Goal: Information Seeking & Learning: Learn about a topic

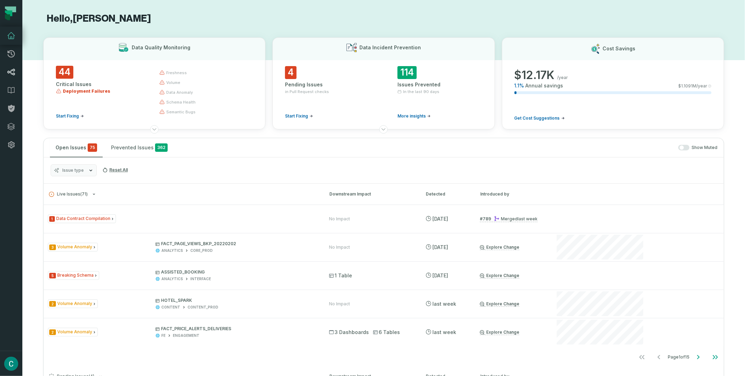
click at [10, 76] on link "Lineage" at bounding box center [11, 72] width 22 height 18
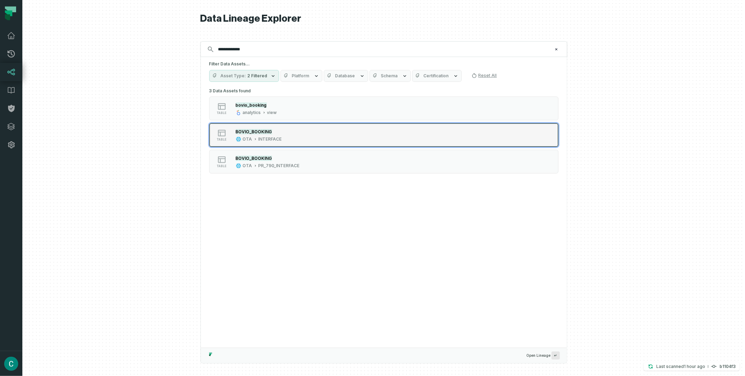
type input "**********"
click at [266, 131] on mark "BOVIO_BOOKING" at bounding box center [254, 131] width 36 height 5
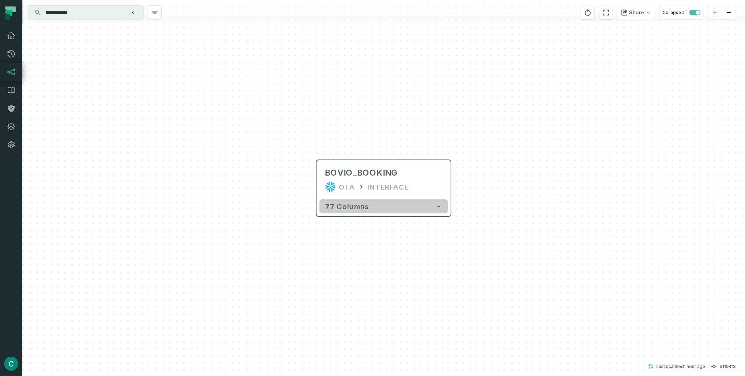
click at [441, 203] on icon "button" at bounding box center [439, 206] width 7 height 7
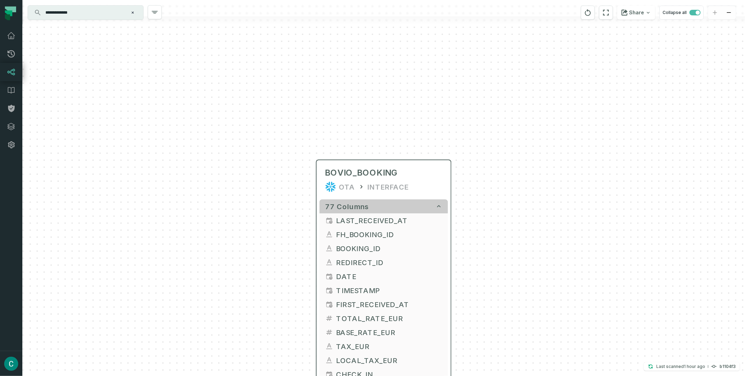
click at [441, 203] on icon "button" at bounding box center [439, 206] width 7 height 7
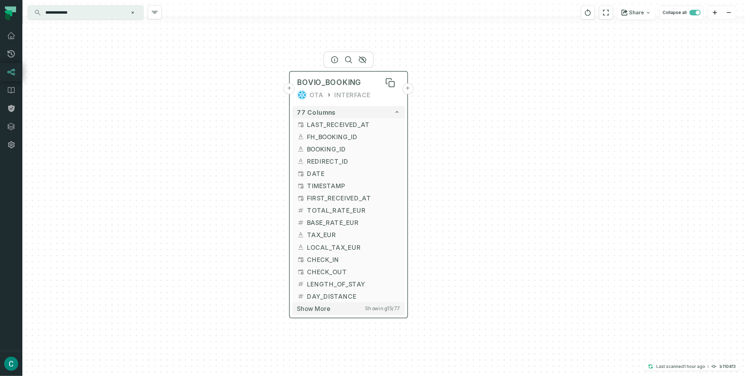
drag, startPoint x: 410, startPoint y: 177, endPoint x: 368, endPoint y: 83, distance: 102.7
click at [368, 83] on div "BOVIO_BOOKING" at bounding box center [348, 83] width 103 height 10
click at [408, 90] on button "+" at bounding box center [407, 88] width 11 height 11
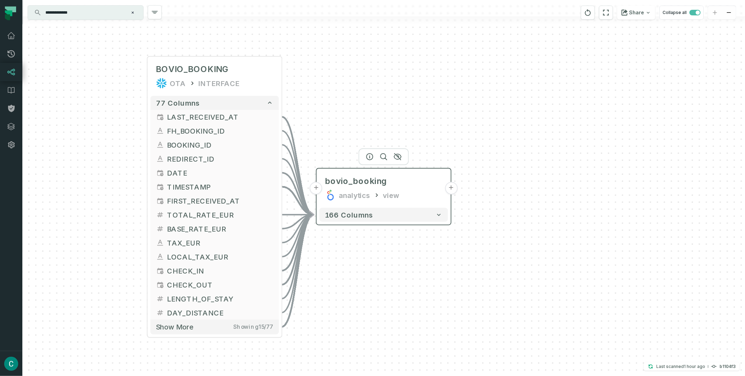
click at [452, 191] on button "+" at bounding box center [451, 188] width 13 height 13
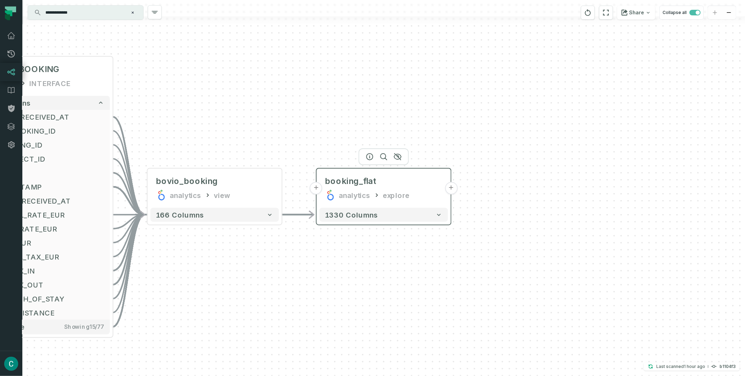
click at [449, 186] on button "+" at bounding box center [451, 188] width 13 height 13
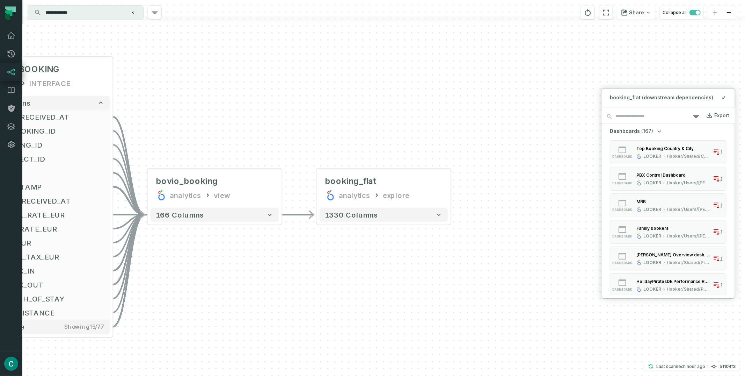
click at [486, 103] on div "+ booking_flat analytics explore + 1330 columns - bovio_booking analytics view …" at bounding box center [383, 188] width 723 height 376
click at [644, 62] on div "+ booking_flat analytics explore + 1330 columns - bovio_booking analytics view …" at bounding box center [383, 188] width 723 height 376
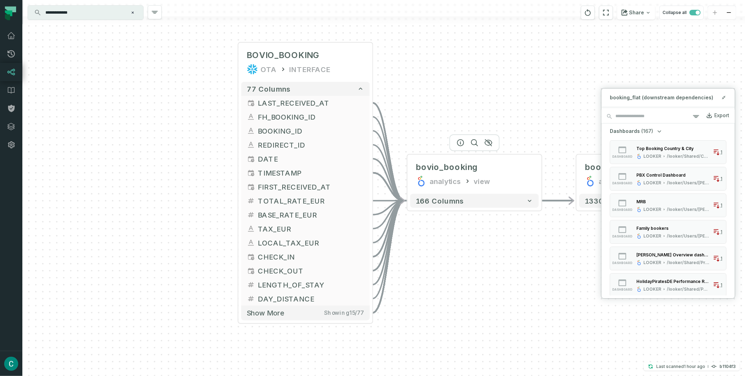
drag, startPoint x: 189, startPoint y: 195, endPoint x: 346, endPoint y: 165, distance: 159.0
click at [430, 180] on div "analytics" at bounding box center [445, 180] width 31 height 11
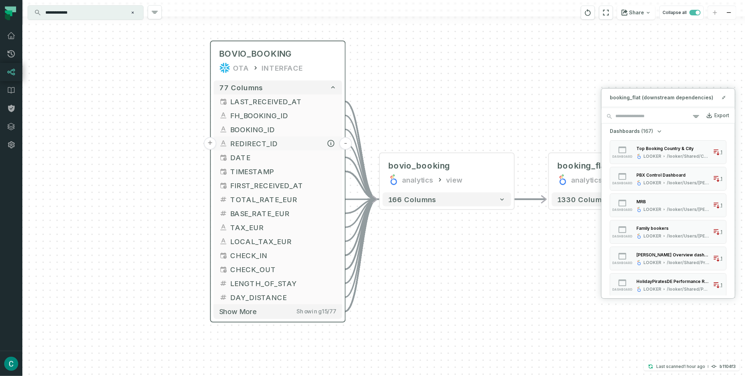
click at [276, 141] on span "REDIRECT_ID" at bounding box center [284, 143] width 106 height 10
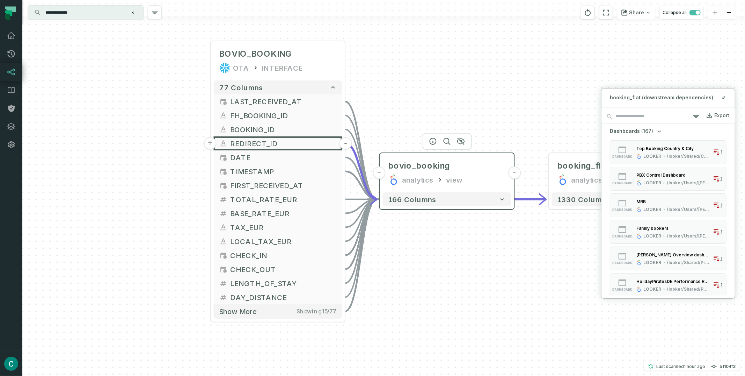
click at [380, 174] on button "-" at bounding box center [379, 172] width 13 height 13
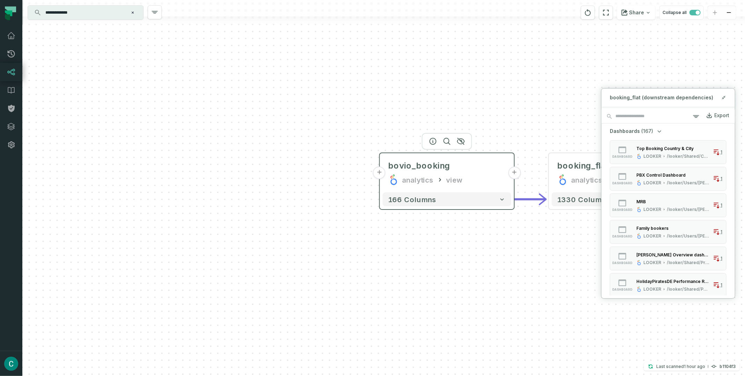
click at [380, 174] on button "+" at bounding box center [379, 172] width 13 height 13
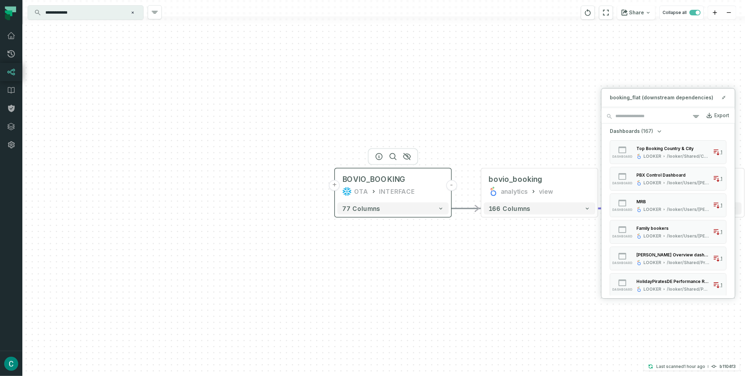
click at [450, 187] on button "-" at bounding box center [451, 185] width 11 height 11
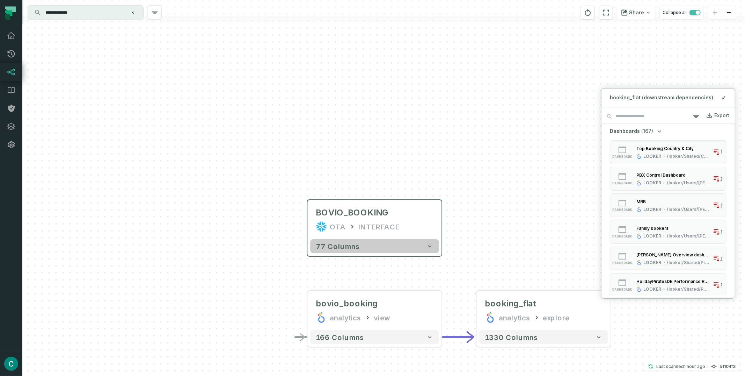
click at [385, 240] on button "77 columns" at bounding box center [374, 246] width 129 height 14
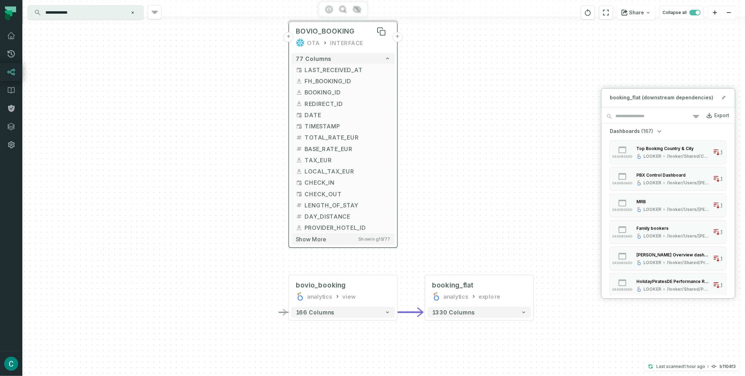
drag, startPoint x: 387, startPoint y: 215, endPoint x: 353, endPoint y: 36, distance: 182.2
click at [353, 34] on div "BOVIO_BOOKING" at bounding box center [343, 31] width 95 height 9
click at [384, 92] on icon "button" at bounding box center [385, 93] width 5 height 5
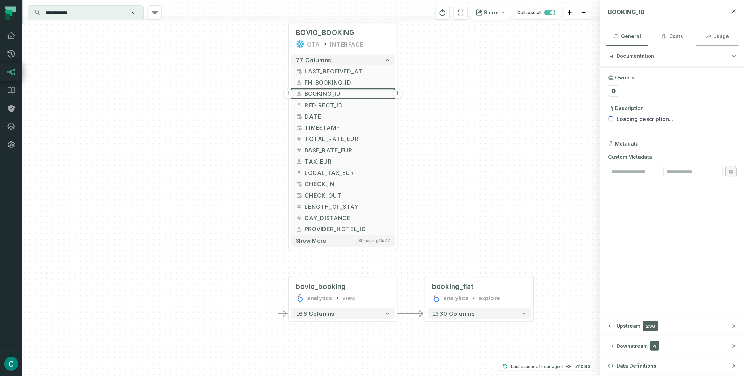
click at [715, 38] on button "Usage" at bounding box center [718, 36] width 42 height 19
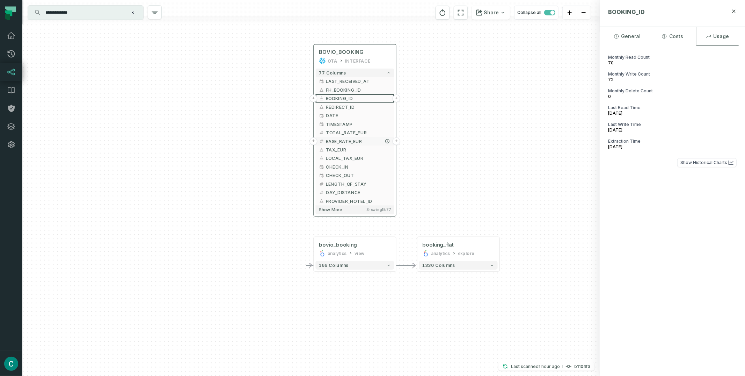
drag, startPoint x: 347, startPoint y: 150, endPoint x: 353, endPoint y: 145, distance: 7.7
click at [353, 144] on span "BASE_RATE_EUR" at bounding box center [358, 141] width 65 height 6
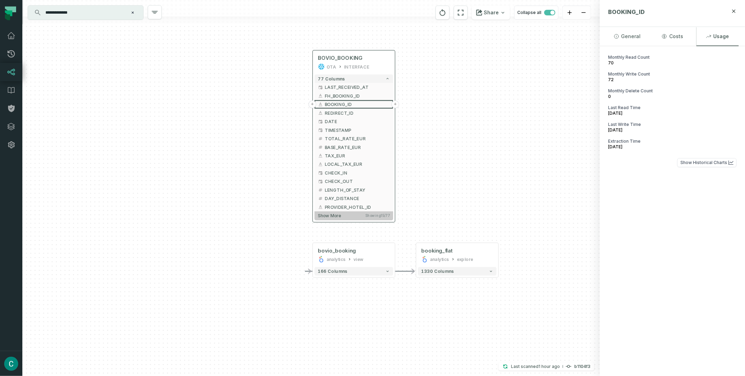
click at [337, 213] on span "Show more" at bounding box center [329, 215] width 23 height 5
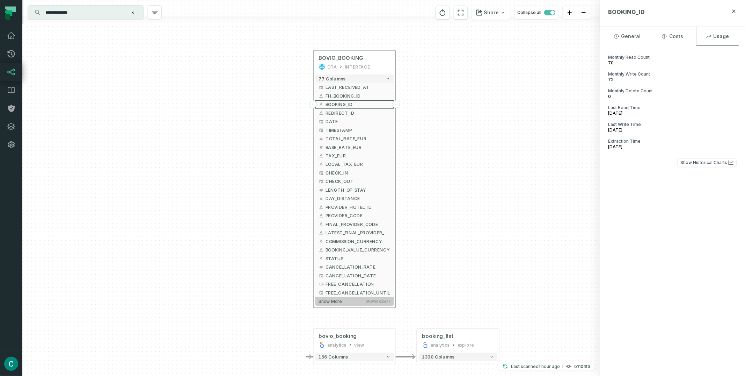
click at [344, 299] on button "Show more Showing 25 / 77" at bounding box center [354, 301] width 79 height 9
click at [336, 301] on span "Show more" at bounding box center [330, 300] width 23 height 5
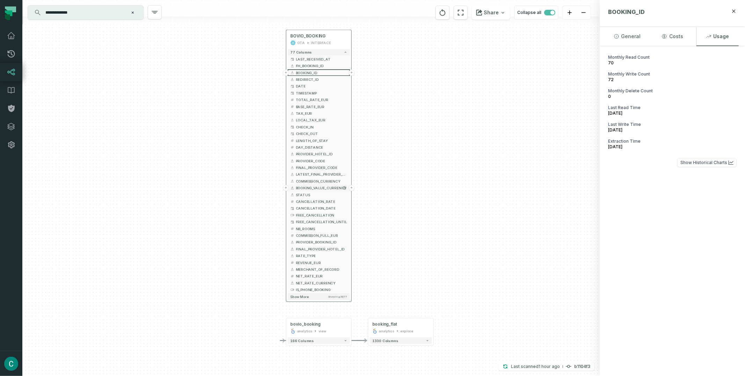
drag, startPoint x: 359, startPoint y: 242, endPoint x: 317, endPoint y: 172, distance: 81.4
click at [317, 185] on span "BOOKING_VALUE_CURRENCY" at bounding box center [321, 187] width 51 height 5
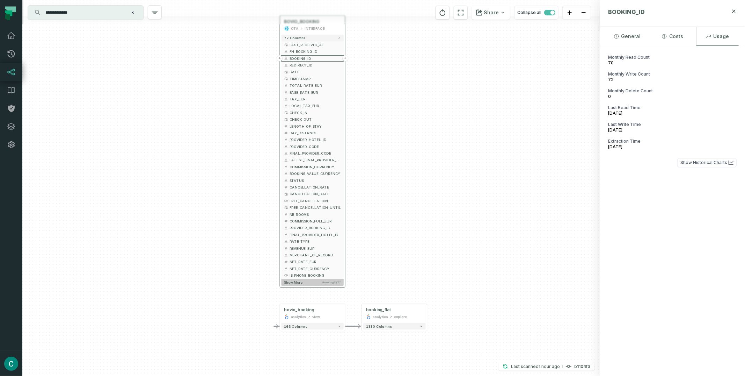
click at [299, 282] on span "Show more" at bounding box center [293, 282] width 18 height 4
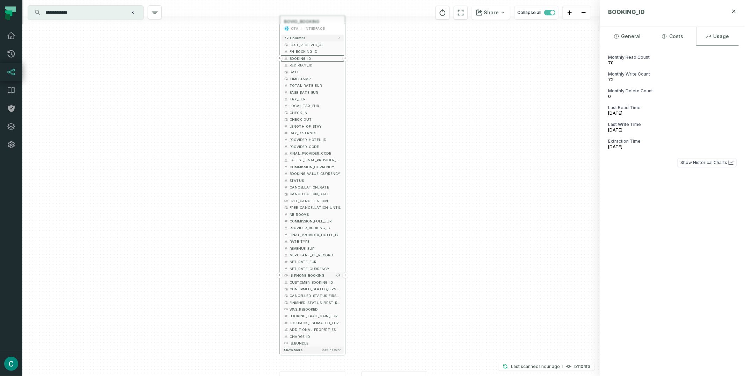
click at [347, 275] on button "+" at bounding box center [345, 275] width 6 height 6
click at [420, 191] on button "166 columns" at bounding box center [394, 193] width 62 height 7
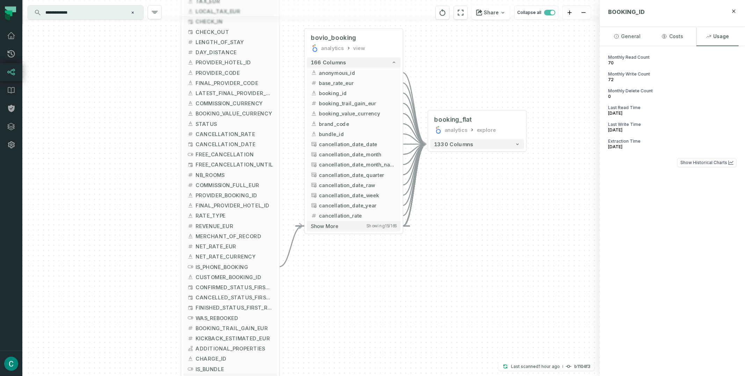
drag, startPoint x: 451, startPoint y: 164, endPoint x: 419, endPoint y: 46, distance: 122.4
click at [419, 46] on div "+ BOVIO_BOOKING OTA INTERFACE + 77 columns + LAST_RECEIVED_AT + + FH_BOOKING_ID…" at bounding box center [310, 188] width 577 height 376
click at [412, 157] on icon "Edge from 2584fbc76831783bb441c87473d0325a to 09b55eea42349353ae0c0f39f4abf559" at bounding box center [414, 159] width 23 height 31
click at [245, 268] on span "IS_PHONE_BOOKING" at bounding box center [235, 267] width 78 height 8
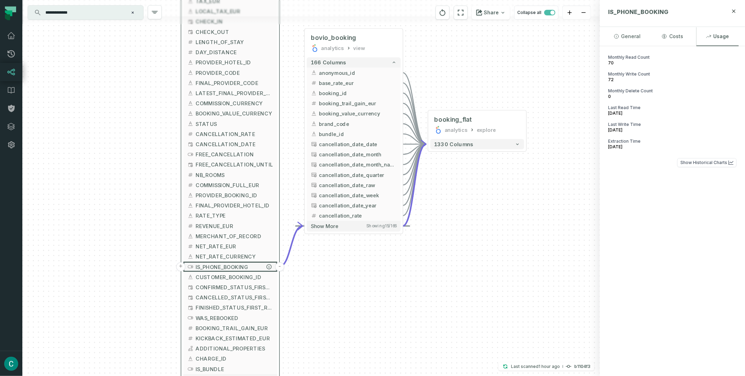
click at [240, 266] on span "IS_PHONE_BOOKING" at bounding box center [235, 267] width 78 height 8
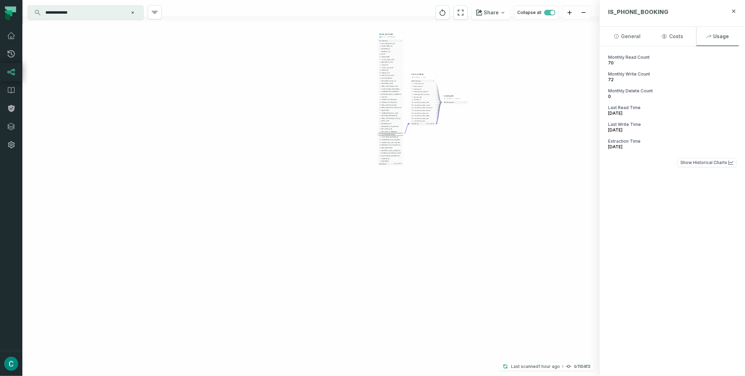
click at [132, 12] on icon "Clear search query" at bounding box center [133, 13] width 2 height 2
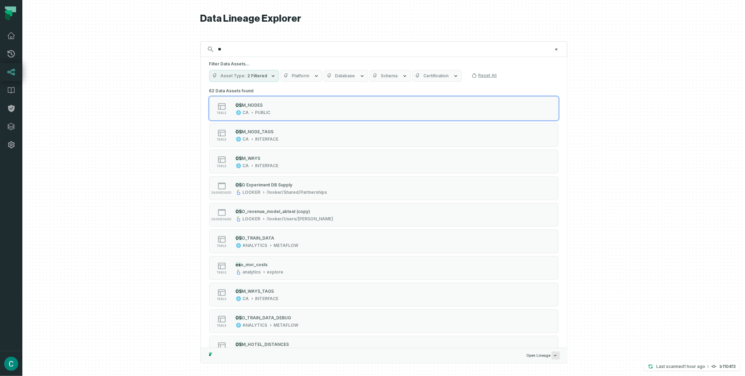
type input "*"
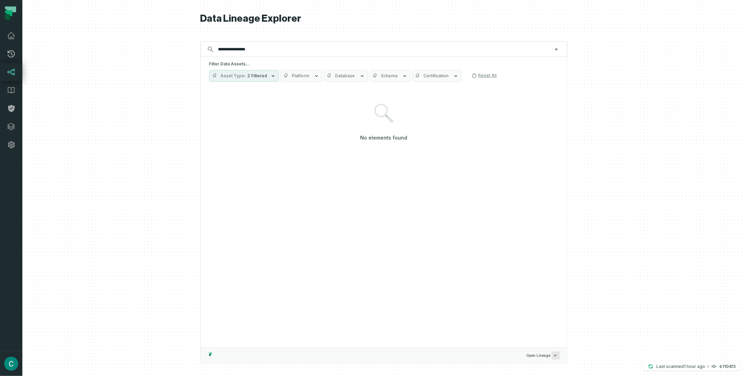
type input "**********"
click at [272, 77] on icon "button" at bounding box center [273, 76] width 6 height 6
click at [219, 147] on button "Column (237,107)" at bounding box center [217, 146] width 6 height 6
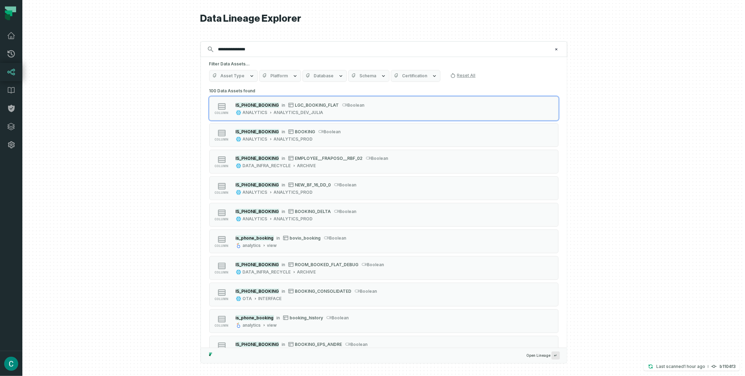
click at [315, 32] on div "**********" at bounding box center [384, 188] width 367 height 376
click at [246, 72] on button "Asset Type" at bounding box center [233, 76] width 49 height 12
click at [320, 77] on span "Database" at bounding box center [324, 76] width 20 height 6
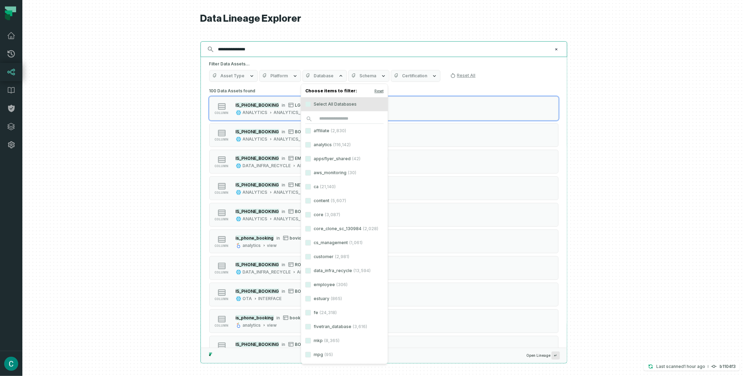
click at [374, 46] on input "**********" at bounding box center [383, 49] width 338 height 11
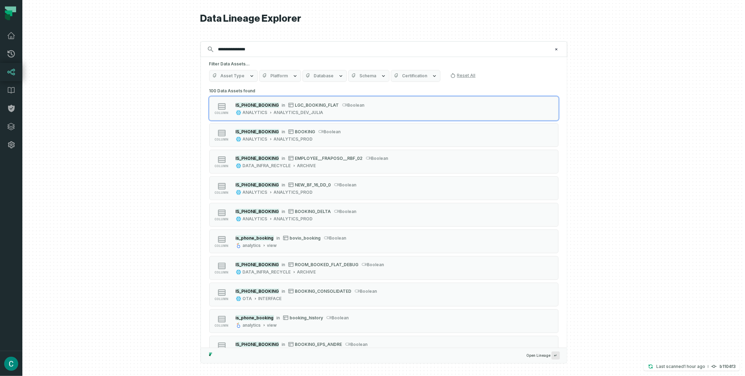
click at [316, 77] on span "Database" at bounding box center [324, 76] width 20 height 6
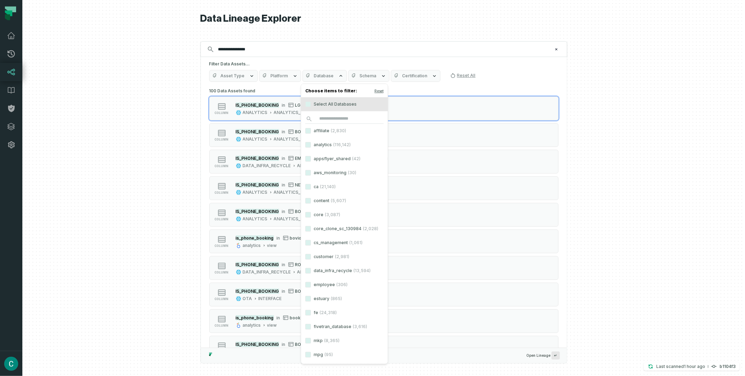
scroll to position [112, 0]
click at [310, 255] on button "ota (8,433)" at bounding box center [308, 256] width 6 height 6
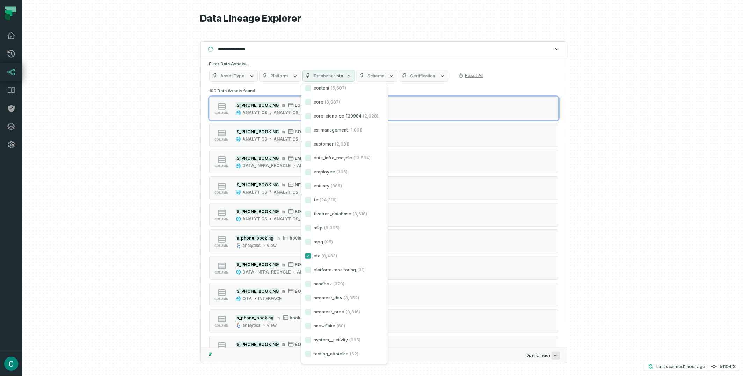
click at [364, 21] on h1 "Data Lineage Explorer" at bounding box center [384, 19] width 367 height 12
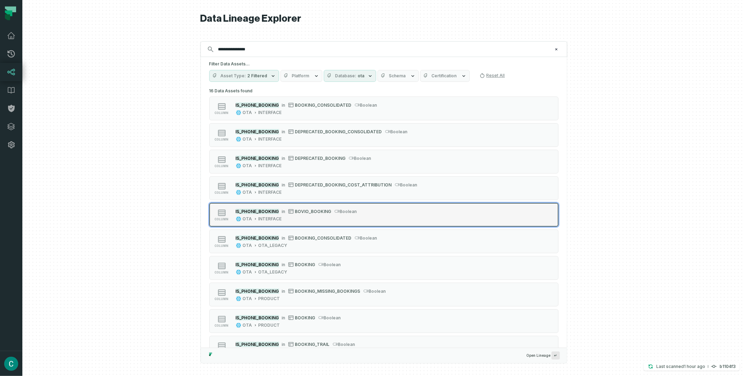
click at [296, 209] on span "BOVIO_BOOKING" at bounding box center [313, 211] width 36 height 5
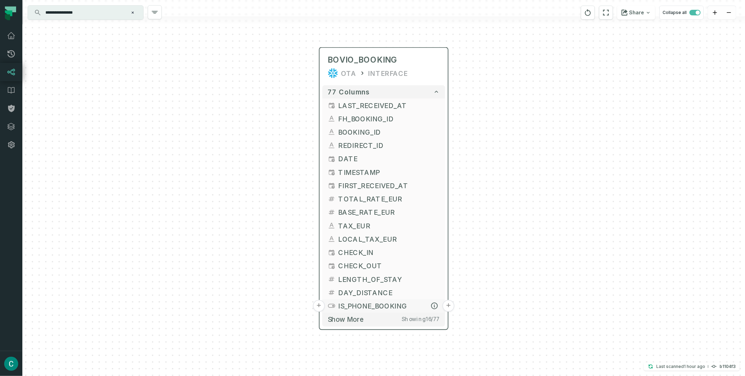
click at [449, 303] on button "+" at bounding box center [449, 305] width 12 height 12
click at [393, 305] on span "IS_PHONE_BOOKING" at bounding box center [390, 305] width 102 height 10
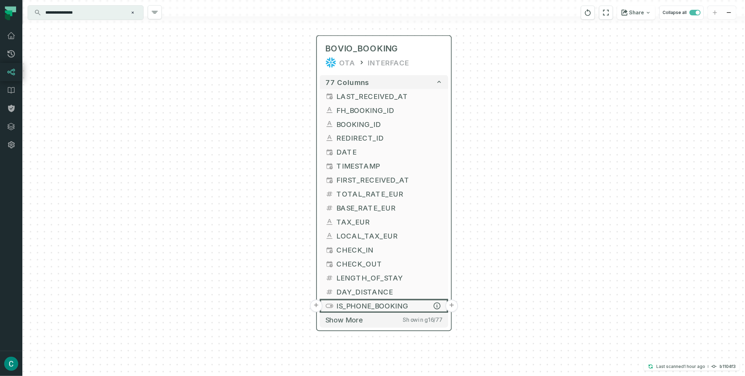
click at [454, 306] on button "+" at bounding box center [451, 305] width 13 height 13
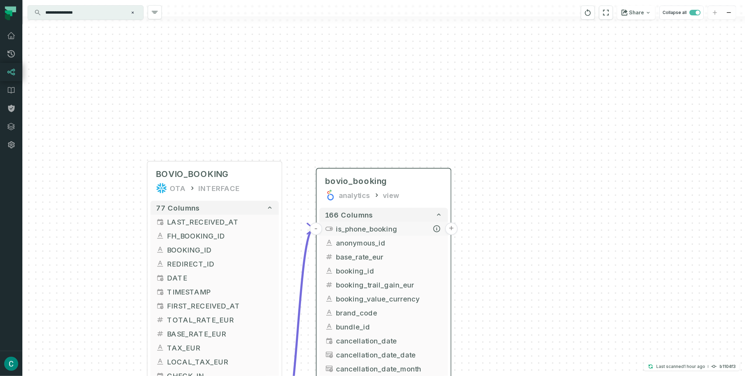
click at [418, 228] on span "is_phone_booking" at bounding box center [389, 228] width 106 height 10
click at [453, 226] on button "+" at bounding box center [451, 228] width 13 height 13
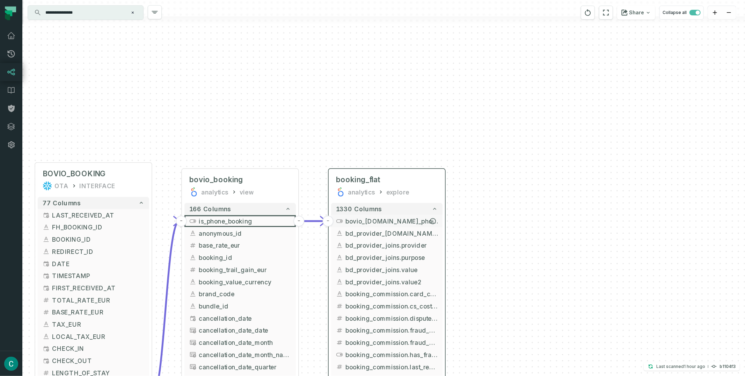
click at [407, 219] on span "bovio_booking.is_phone_booking" at bounding box center [392, 220] width 92 height 9
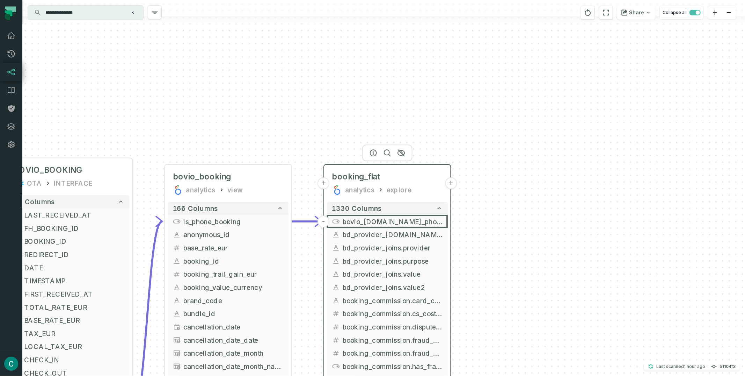
click at [450, 180] on button "+" at bounding box center [451, 183] width 12 height 12
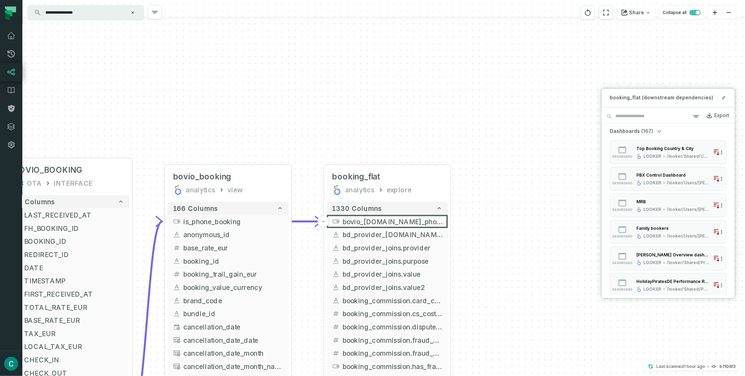
click at [642, 54] on div "+ booking_flat analytics explore + 1330 columns - bovio_booking.is_phone_bookin…" at bounding box center [383, 188] width 723 height 376
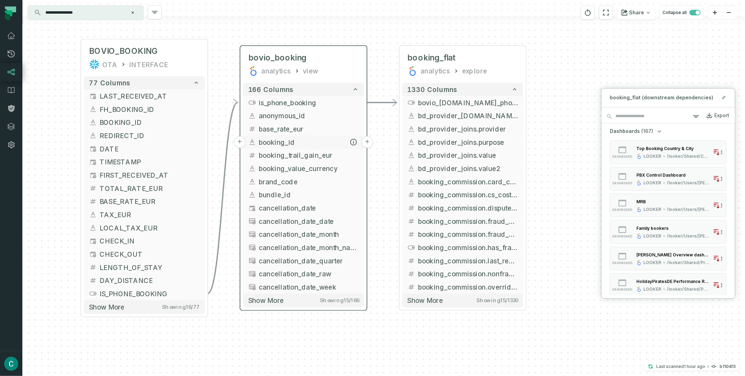
drag, startPoint x: 213, startPoint y: 259, endPoint x: 288, endPoint y: 139, distance: 141.1
click at [288, 139] on span "booking_id" at bounding box center [309, 142] width 100 height 10
click at [724, 97] on icon at bounding box center [724, 96] width 1 height 1
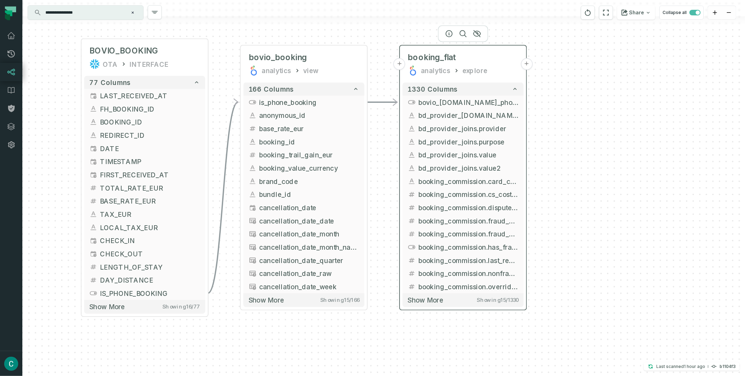
click at [528, 66] on button "+" at bounding box center [527, 64] width 12 height 12
click at [528, 65] on button "+" at bounding box center [527, 64] width 12 height 12
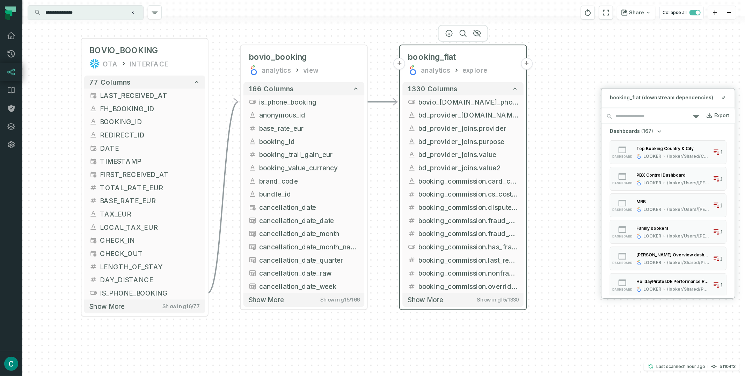
click at [528, 65] on button "+" at bounding box center [527, 64] width 12 height 12
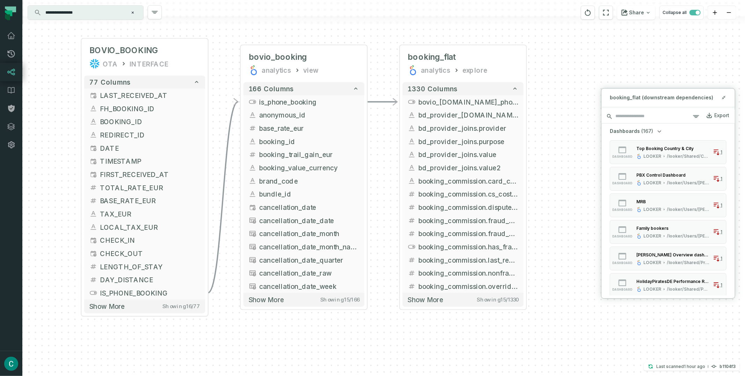
click at [629, 116] on input "search" at bounding box center [668, 116] width 133 height 14
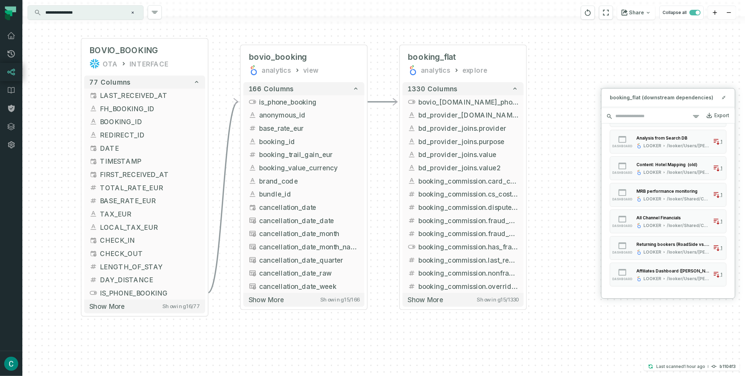
scroll to position [0, 0]
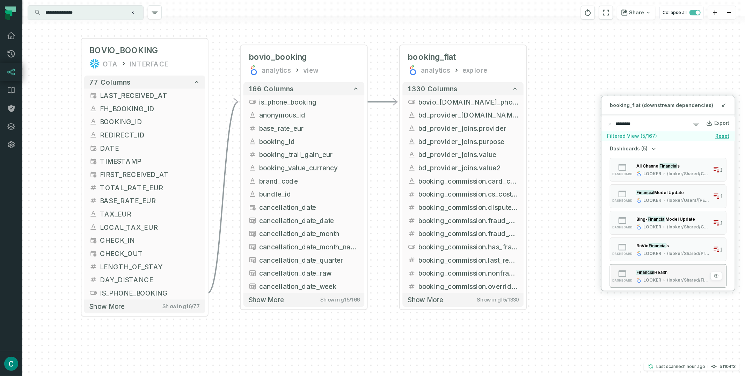
type input "*********"
click at [670, 273] on div "Financial Health" at bounding box center [674, 272] width 74 height 7
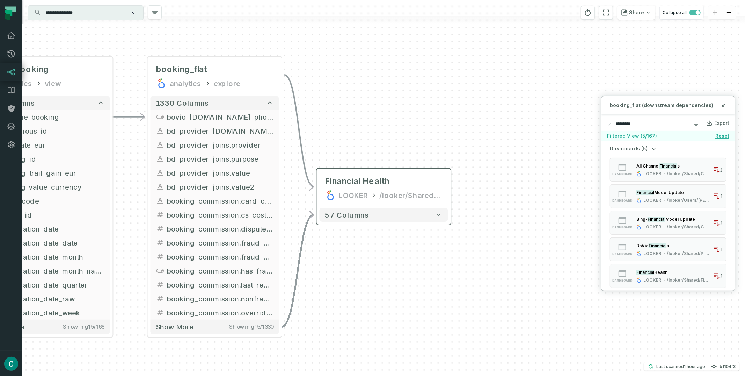
click at [427, 221] on div "57 columns" at bounding box center [384, 215] width 134 height 20
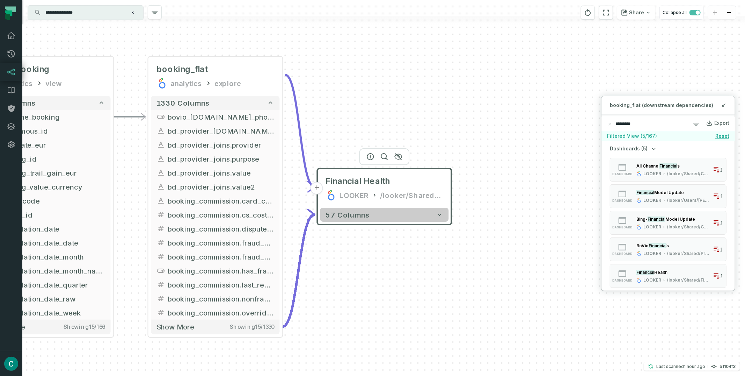
click at [429, 213] on button "57 columns" at bounding box center [384, 215] width 129 height 14
click at [441, 219] on button "57 columns" at bounding box center [385, 215] width 129 height 14
click at [442, 215] on icon "button" at bounding box center [440, 214] width 7 height 7
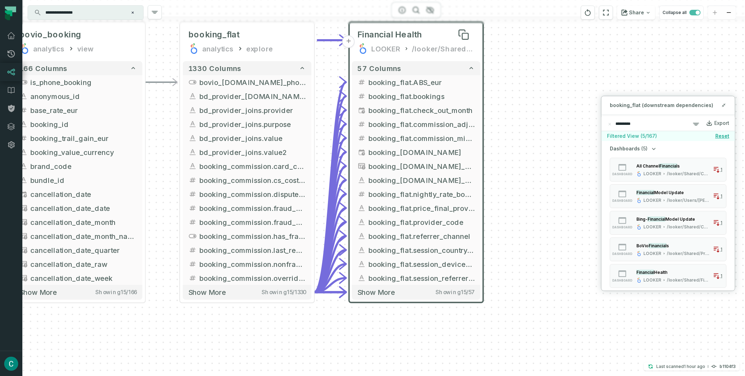
drag, startPoint x: 401, startPoint y: 180, endPoint x: 432, endPoint y: 57, distance: 127.0
click at [432, 40] on div "Financial Health" at bounding box center [416, 34] width 117 height 11
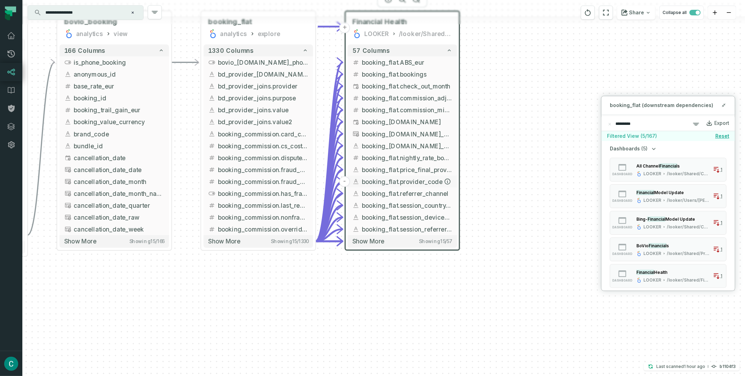
drag, startPoint x: 437, startPoint y: 238, endPoint x: 421, endPoint y: 186, distance: 54.9
click at [421, 186] on button "booking_flat.provider_code" at bounding box center [403, 181] width 110 height 12
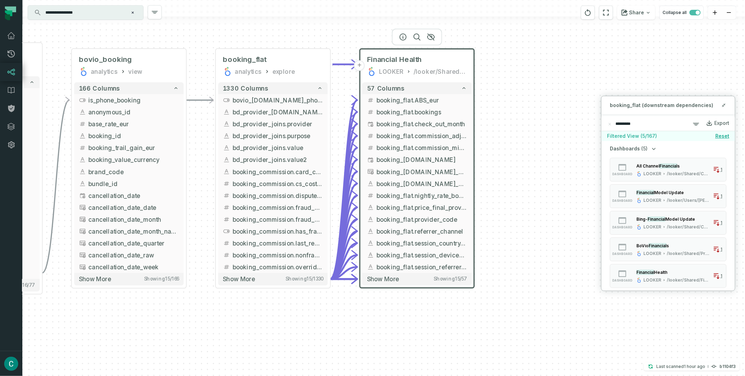
drag, startPoint x: 461, startPoint y: 93, endPoint x: 475, endPoint y: 145, distance: 53.9
click at [475, 145] on div "+ booking_flat analytics explore + 1330 columns - bovio_booking.is_phone_bookin…" at bounding box center [383, 188] width 723 height 376
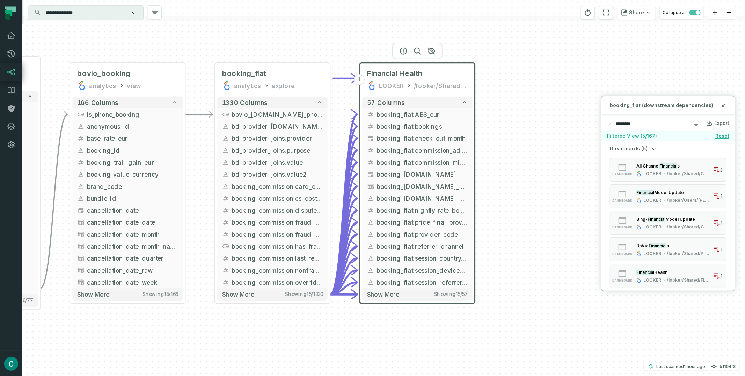
click at [97, 12] on input "**********" at bounding box center [84, 12] width 87 height 11
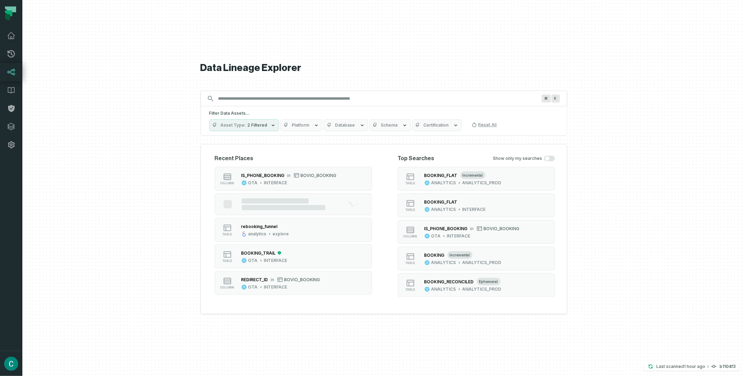
click at [245, 94] on input "Discovery Provider cmdk menu" at bounding box center [377, 98] width 327 height 11
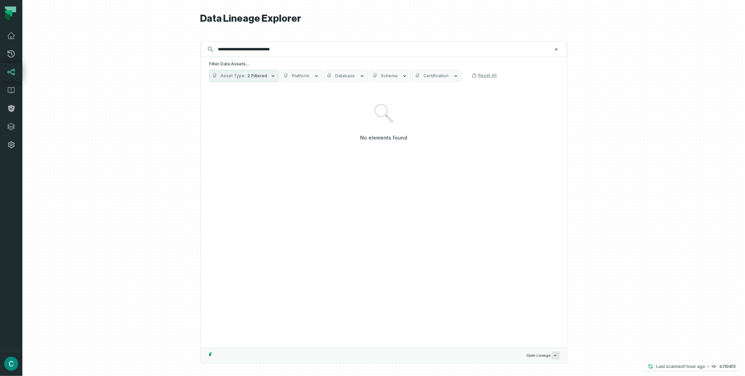
type input "**********"
click at [258, 82] on div "Filter Data Assets... Asset Type 2 Filtered Platform Database Schema Certificat…" at bounding box center [384, 71] width 366 height 29
click at [259, 77] on span "2 Filtered" at bounding box center [258, 76] width 20 height 6
click at [227, 146] on icon at bounding box center [225, 146] width 5 height 5
click at [219, 146] on button "Column (237,107)" at bounding box center [217, 146] width 6 height 6
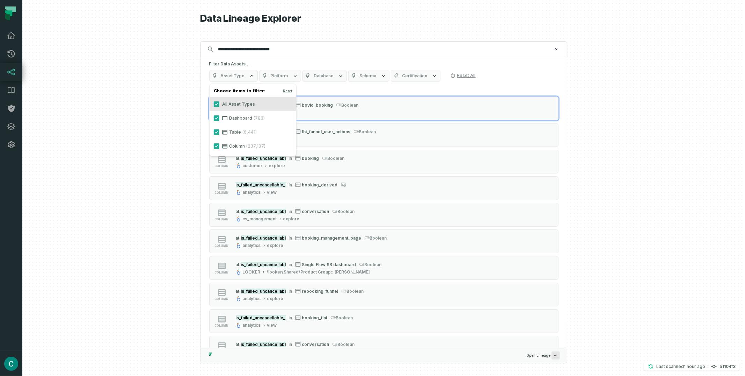
click at [605, 67] on div at bounding box center [383, 188] width 723 height 376
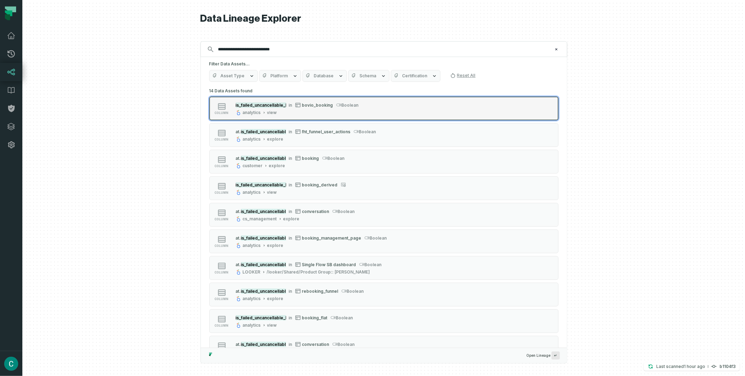
click at [330, 110] on div "analytics view" at bounding box center [297, 113] width 123 height 6
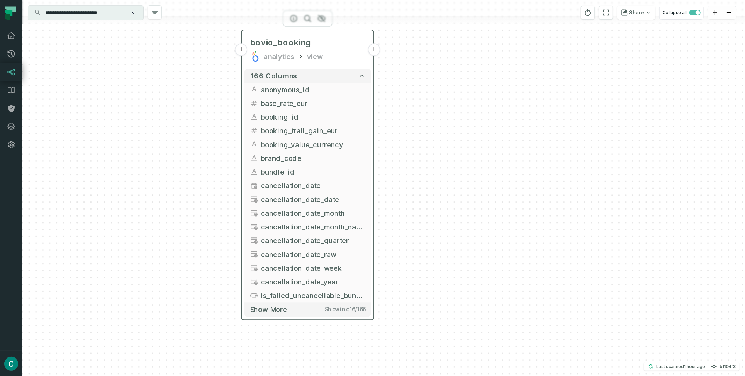
drag, startPoint x: 401, startPoint y: 139, endPoint x: 321, endPoint y: 56, distance: 115.6
click at [321, 56] on div "view" at bounding box center [315, 56] width 16 height 11
click at [303, 311] on button "Show more Showing 16 / 166" at bounding box center [308, 308] width 126 height 14
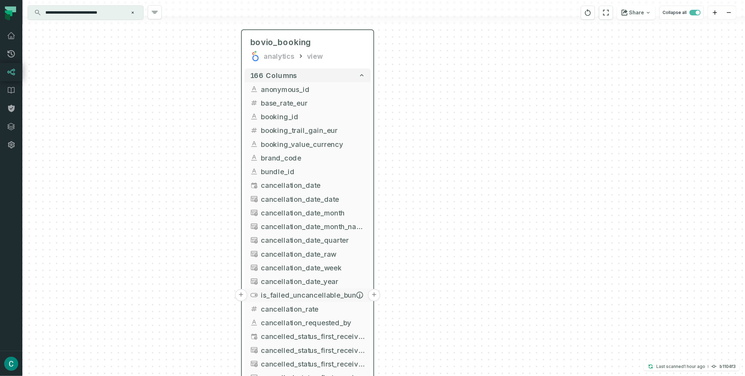
click at [344, 292] on span "is_failed_uncancellable_bundle" at bounding box center [313, 295] width 104 height 10
click at [373, 290] on button "+" at bounding box center [375, 294] width 12 height 12
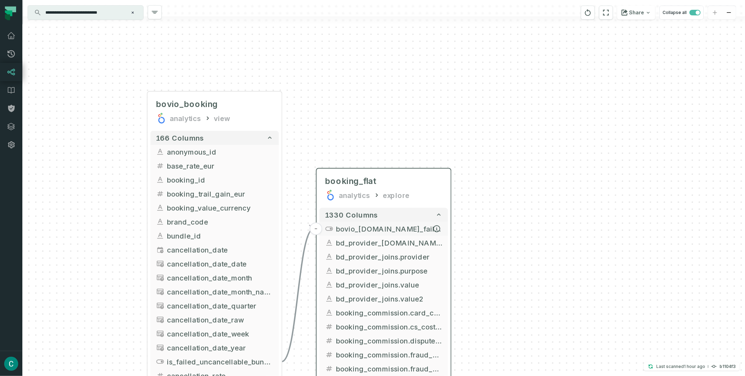
click at [414, 228] on span "bovio_[DOMAIN_NAME]_failed_uncancellable_bundle" at bounding box center [389, 228] width 106 height 10
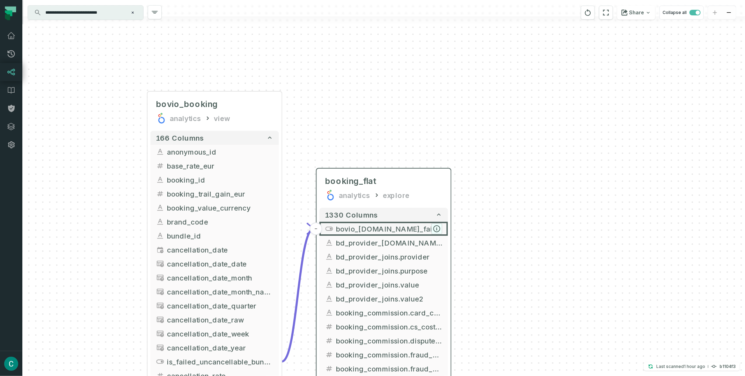
click at [437, 230] on icon "button" at bounding box center [437, 228] width 6 height 6
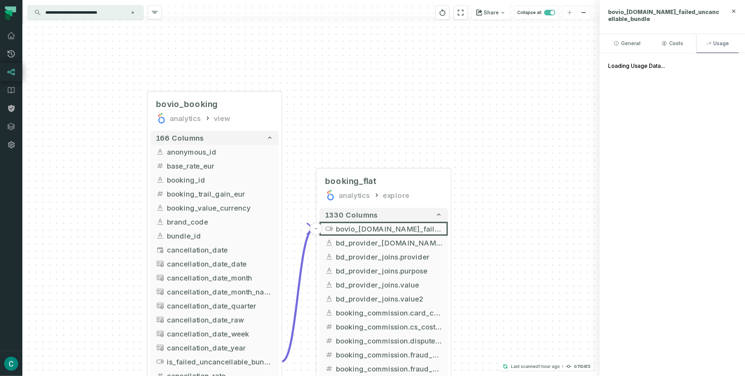
click at [729, 46] on button "Usage" at bounding box center [718, 43] width 42 height 19
click at [671, 42] on button "Costs" at bounding box center [672, 43] width 42 height 19
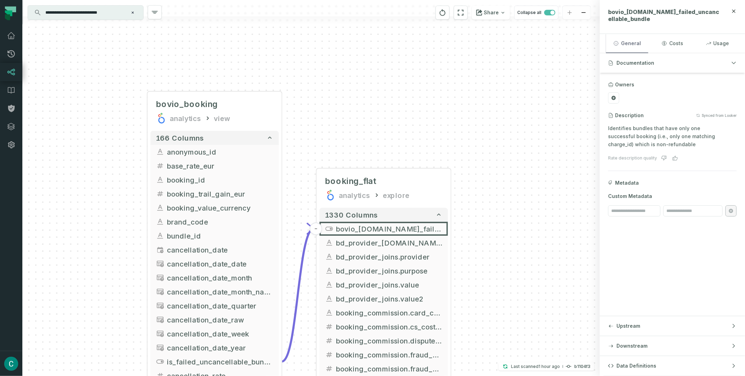
click at [639, 43] on button "General" at bounding box center [627, 43] width 42 height 19
click at [422, 240] on span "bd_provider_[DOMAIN_NAME]_id" at bounding box center [389, 242] width 106 height 10
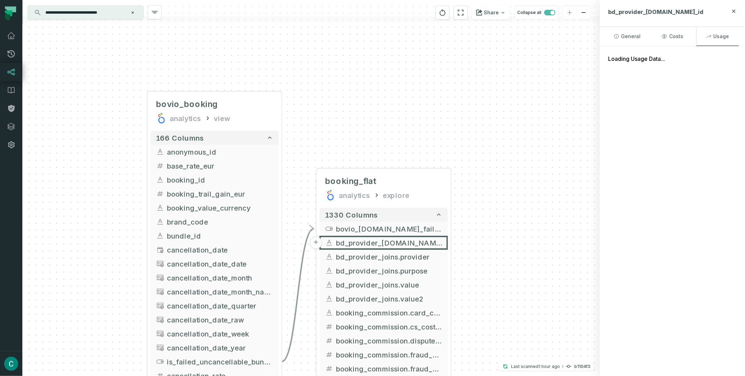
click at [725, 32] on button "Usage" at bounding box center [718, 36] width 42 height 19
click at [368, 227] on span "bovio_[DOMAIN_NAME]_failed_uncancellable_bundle" at bounding box center [389, 228] width 106 height 10
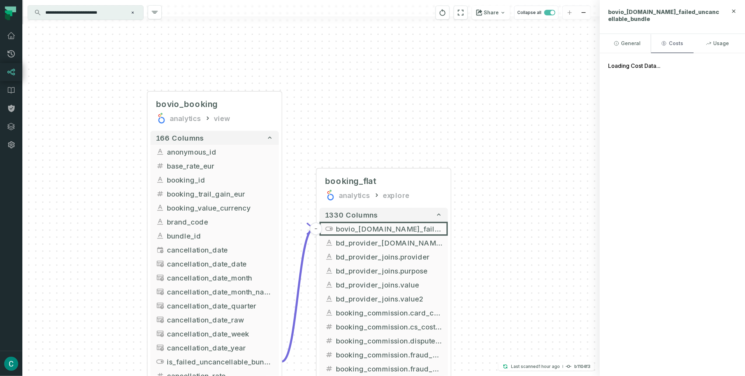
click at [669, 45] on button "Costs" at bounding box center [672, 43] width 42 height 19
click at [627, 43] on button "General" at bounding box center [627, 43] width 42 height 19
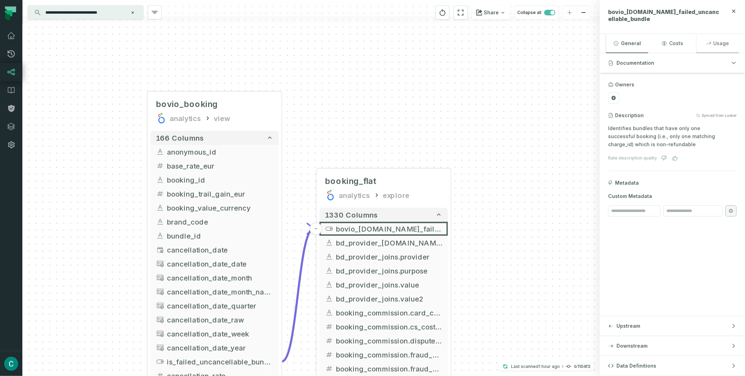
click at [733, 40] on button "Usage" at bounding box center [718, 43] width 42 height 19
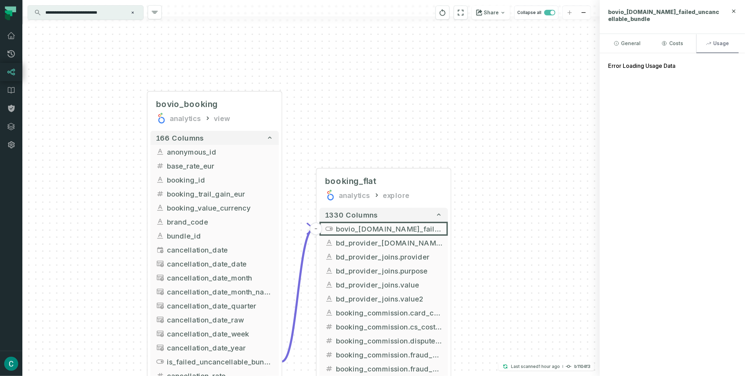
click at [733, 40] on button "Usage" at bounding box center [718, 43] width 42 height 19
click at [733, 41] on button "Usage" at bounding box center [718, 43] width 42 height 19
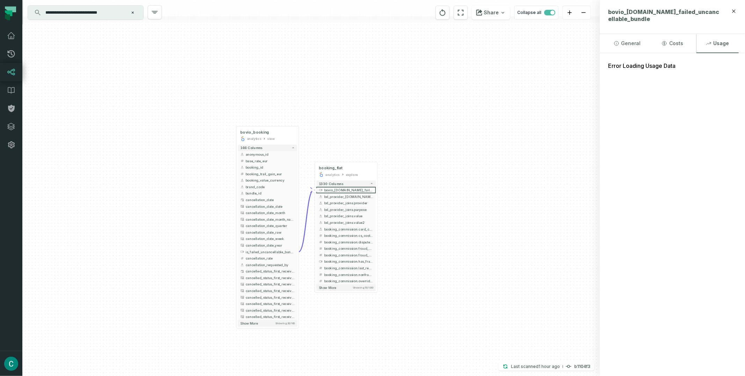
click at [116, 12] on input "**********" at bounding box center [84, 12] width 87 height 11
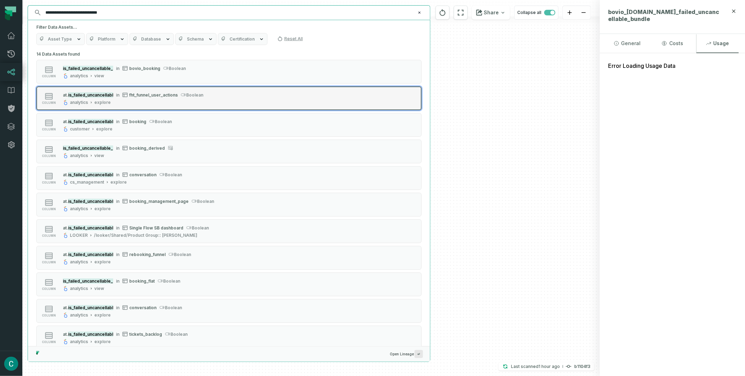
click at [141, 95] on span "fht_funnel_user_actions" at bounding box center [153, 94] width 49 height 5
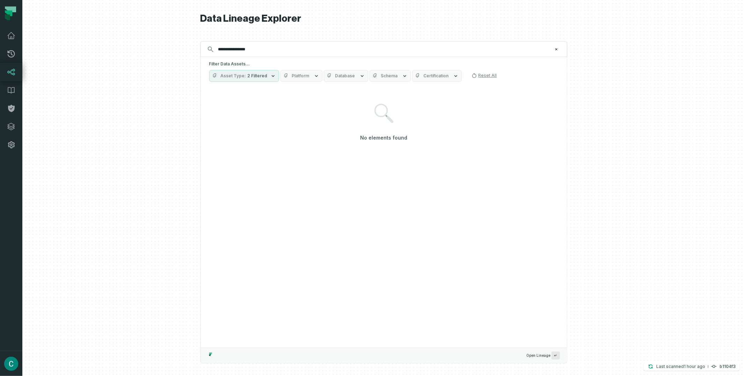
type input "**********"
click at [248, 77] on span "2 Filtered" at bounding box center [258, 76] width 20 height 6
click at [240, 149] on label "Column (237,107)" at bounding box center [253, 146] width 87 height 14
click at [219, 149] on button "Column (237,107)" at bounding box center [217, 146] width 6 height 6
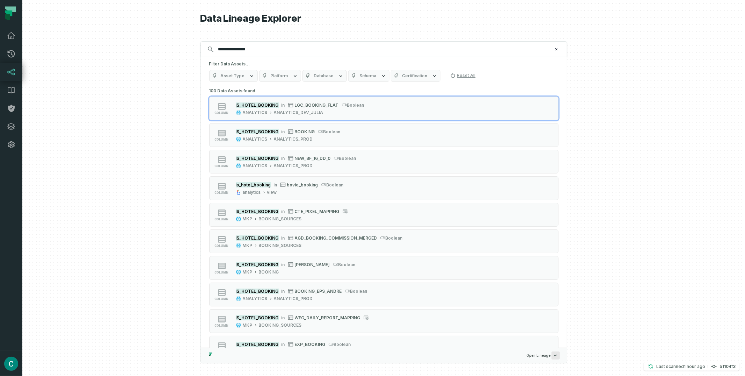
click at [306, 31] on div "**********" at bounding box center [384, 188] width 367 height 376
click at [363, 72] on button "Schema" at bounding box center [368, 76] width 41 height 12
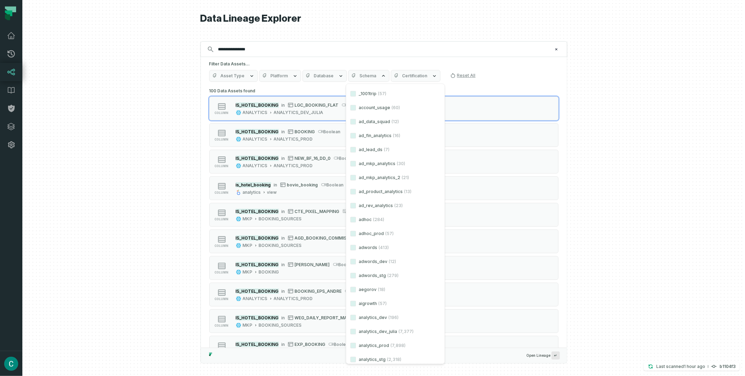
scroll to position [61, 0]
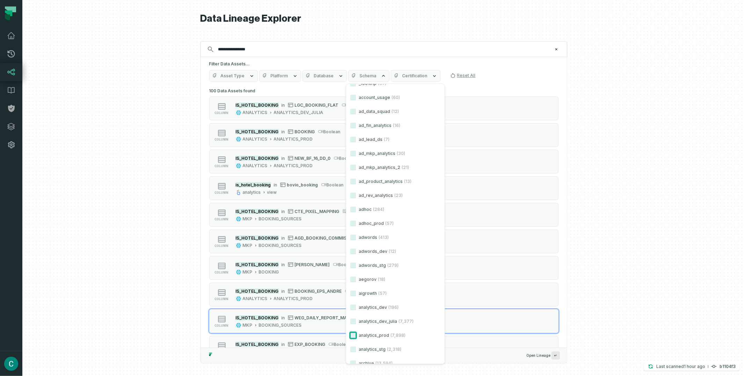
click at [353, 334] on button "analytics_prod (7,898)" at bounding box center [353, 335] width 6 height 6
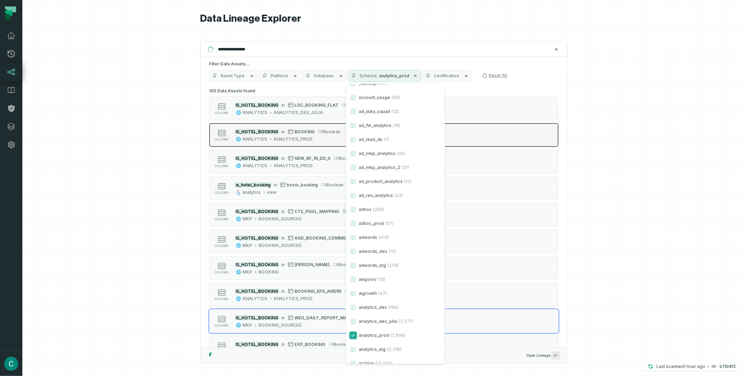
scroll to position [57, 0]
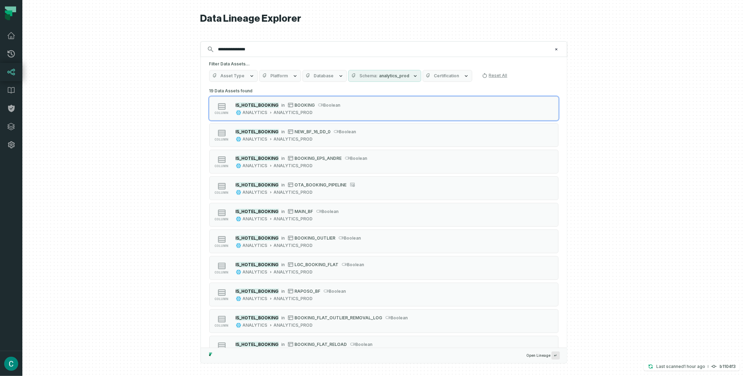
click at [608, 81] on div at bounding box center [383, 188] width 723 height 376
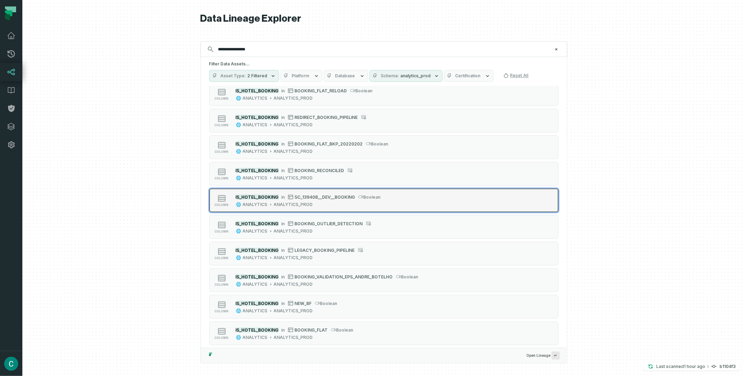
scroll to position [260, 0]
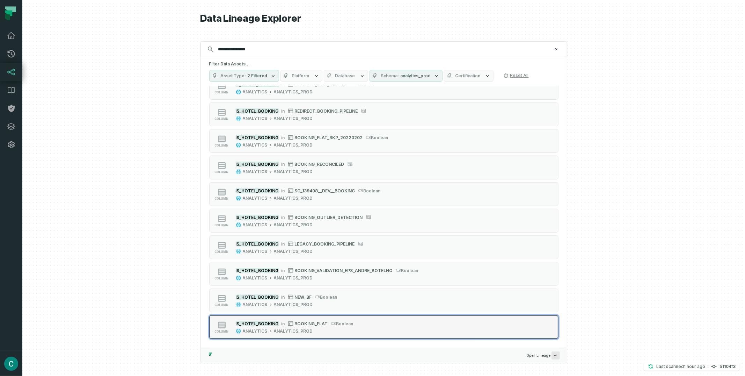
click at [309, 323] on span "BOOKING_FLAT" at bounding box center [311, 323] width 33 height 5
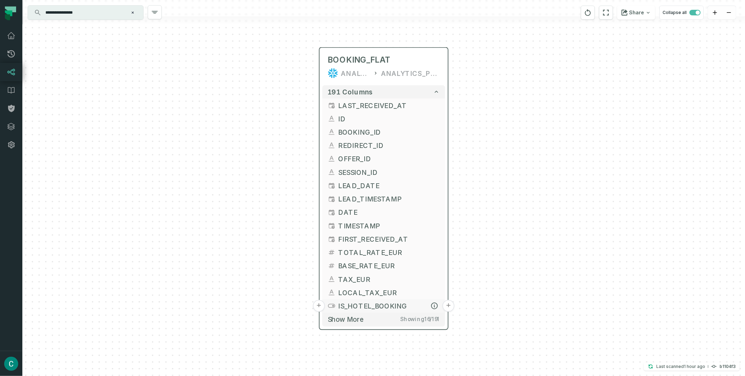
click at [416, 300] on button "IS_HOTEL_BOOKING" at bounding box center [383, 305] width 123 height 13
click at [445, 304] on button "+" at bounding box center [449, 305] width 12 height 12
click at [449, 304] on button "+" at bounding box center [449, 305] width 12 height 12
click at [424, 302] on span "IS_HOTEL_BOOKING" at bounding box center [390, 305] width 102 height 10
click at [450, 305] on button "+" at bounding box center [449, 304] width 12 height 12
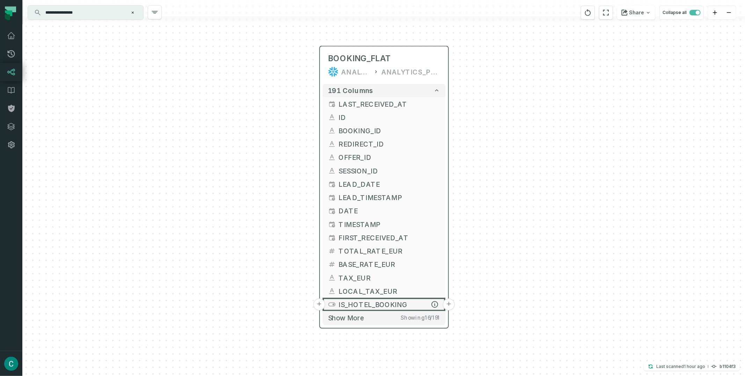
click at [450, 304] on button "+" at bounding box center [449, 304] width 12 height 12
click at [451, 303] on button "+" at bounding box center [449, 304] width 12 height 12
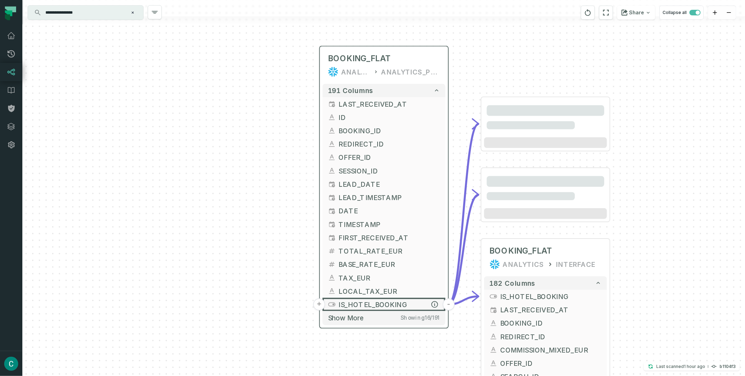
click at [451, 303] on button "-" at bounding box center [449, 304] width 12 height 12
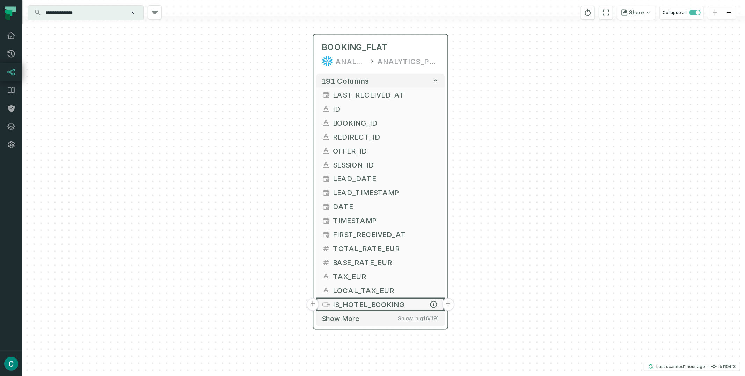
click at [450, 303] on button "+" at bounding box center [448, 304] width 13 height 13
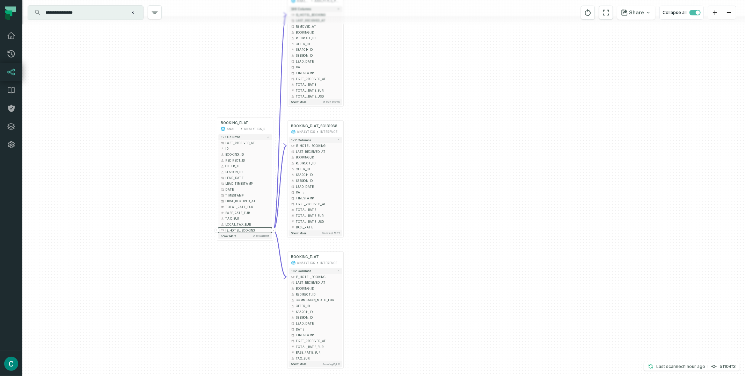
drag, startPoint x: 615, startPoint y: 285, endPoint x: 410, endPoint y: 116, distance: 265.5
click at [410, 116] on div "+ BOOKING_FLAT_OUTLIER_REMOVAL_LOG ANALYTICS ANALYTICS_PROD 199 columns - IS_HO…" at bounding box center [383, 188] width 723 height 376
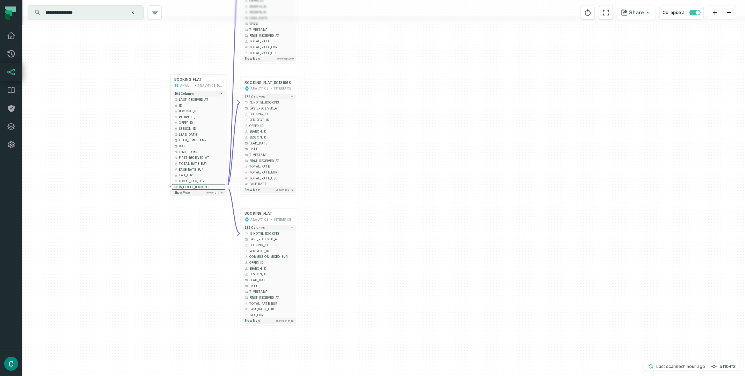
drag, startPoint x: 463, startPoint y: 200, endPoint x: 416, endPoint y: 157, distance: 63.5
click at [416, 157] on div "+ BOOKING_FLAT_OUTLIER_REMOVAL_LOG ANALYTICS ANALYTICS_PROD 199 columns - IS_HO…" at bounding box center [383, 188] width 723 height 376
click at [280, 234] on span "IS_HOTEL_BOOKING" at bounding box center [271, 233] width 44 height 4
click at [297, 233] on button "+" at bounding box center [297, 233] width 5 height 5
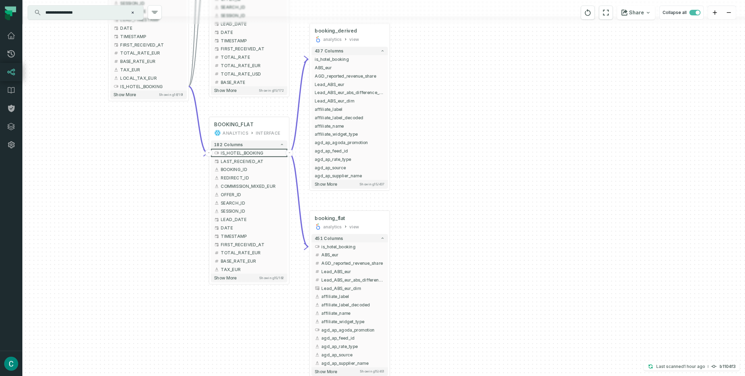
drag, startPoint x: 565, startPoint y: 240, endPoint x: 470, endPoint y: 109, distance: 161.6
click at [470, 109] on div "+ booking_derived analytics view + 437 columns - is_hotel_booking + ABS_eur + A…" at bounding box center [383, 188] width 723 height 376
click at [372, 245] on span "is_hotel_booking" at bounding box center [352, 246] width 63 height 6
click at [391, 245] on button "+" at bounding box center [389, 245] width 7 height 7
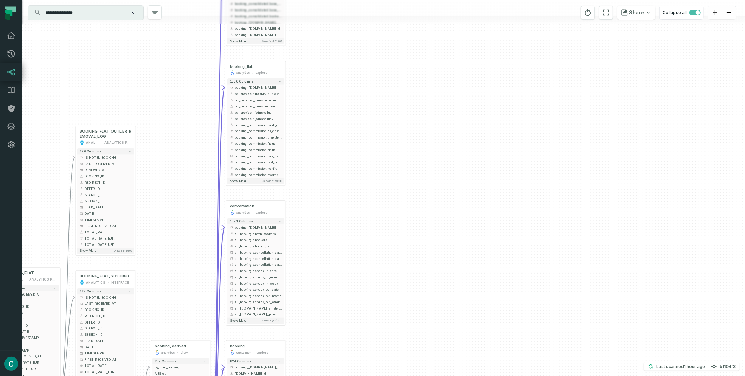
drag, startPoint x: 458, startPoint y: 141, endPoint x: 391, endPoint y: 146, distance: 67.2
click at [458, 141] on div "... rebooking_funnel analytics explore ... 1408 columns ... booking_flat.is_hot…" at bounding box center [383, 188] width 723 height 376
click at [391, 146] on div "... rebooking_funnel analytics explore ... 1408 columns ... booking_flat.is_hot…" at bounding box center [383, 188] width 723 height 376
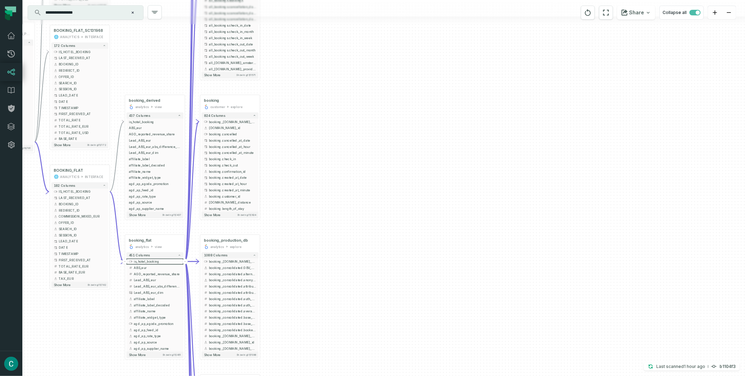
drag, startPoint x: 385, startPoint y: 150, endPoint x: 402, endPoint y: 234, distance: 86.2
click at [394, 69] on div "+ rebooking_funnel analytics explore + 1408 columns - booking_flat.is_hotel_boo…" at bounding box center [383, 188] width 723 height 376
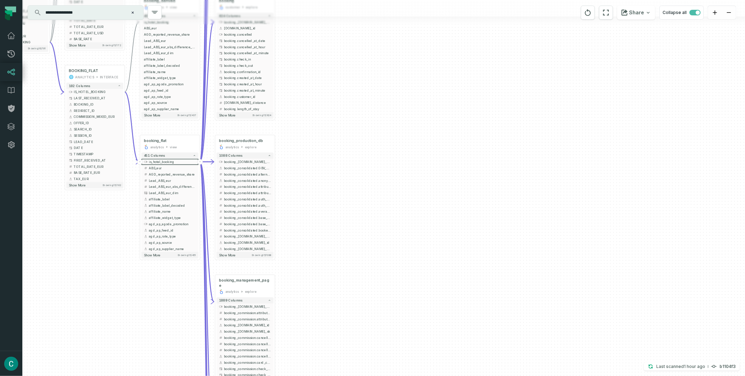
drag, startPoint x: 394, startPoint y: 119, endPoint x: 332, endPoint y: 269, distance: 162.9
click at [397, 108] on div "+ rebooking_funnel analytics explore + 1408 columns - booking_flat.is_hotel_boo…" at bounding box center [383, 188] width 723 height 376
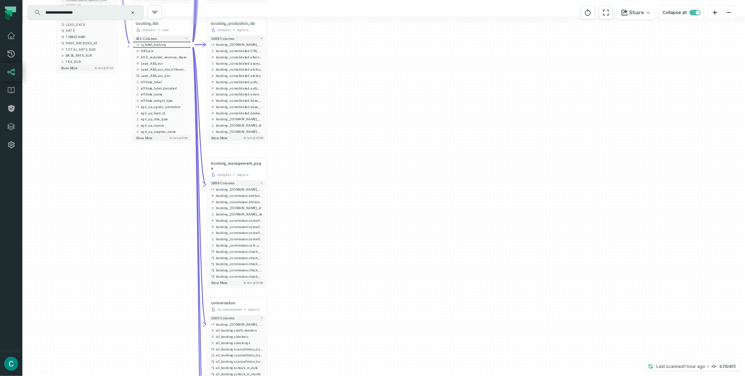
drag, startPoint x: 318, startPoint y: 172, endPoint x: 325, endPoint y: 168, distance: 8.0
click at [318, 171] on div "+ rebooking_funnel analytics explore + 1408 columns - booking_flat.is_hotel_boo…" at bounding box center [383, 188] width 723 height 376
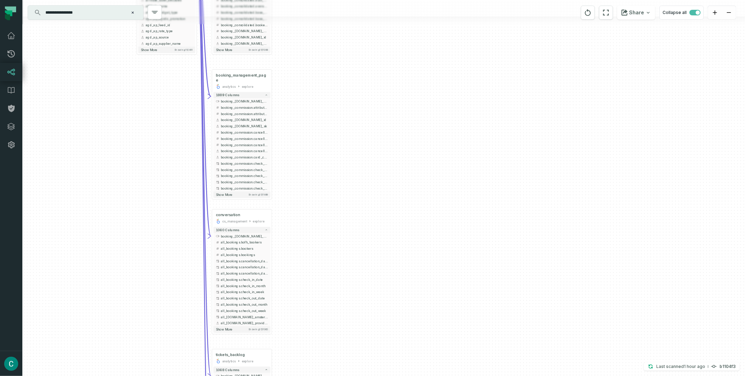
drag, startPoint x: 325, startPoint y: 168, endPoint x: 377, endPoint y: 289, distance: 132.5
click at [337, 129] on div "+ rebooking_funnel analytics explore + 1408 columns - booking_flat.is_hotel_boo…" at bounding box center [383, 188] width 723 height 376
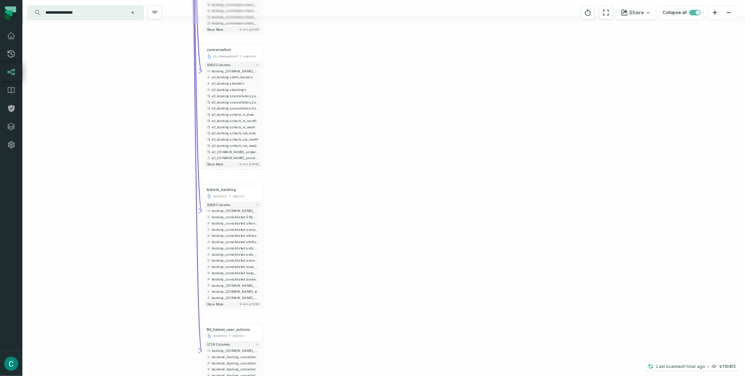
drag, startPoint x: 356, startPoint y: 173, endPoint x: 383, endPoint y: 227, distance: 60.8
click at [358, 147] on div "+ rebooking_funnel analytics explore + 1408 columns - booking_flat.is_hotel_boo…" at bounding box center [383, 188] width 723 height 376
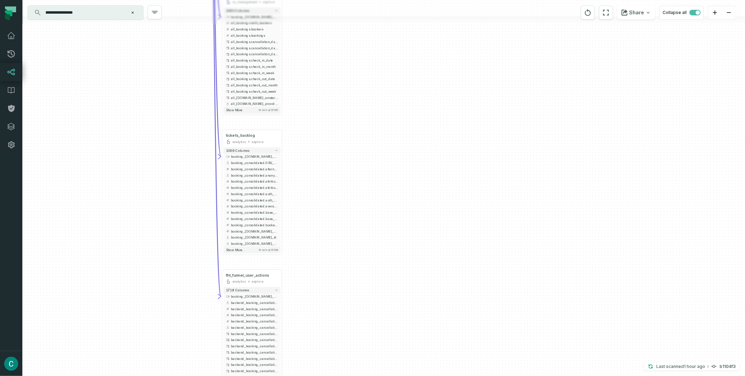
drag, startPoint x: 347, startPoint y: 65, endPoint x: 365, endPoint y: 235, distance: 170.8
click at [380, 229] on div "+ rebooking_funnel analytics explore + 1408 columns - booking_flat.is_hotel_boo…" at bounding box center [383, 188] width 723 height 376
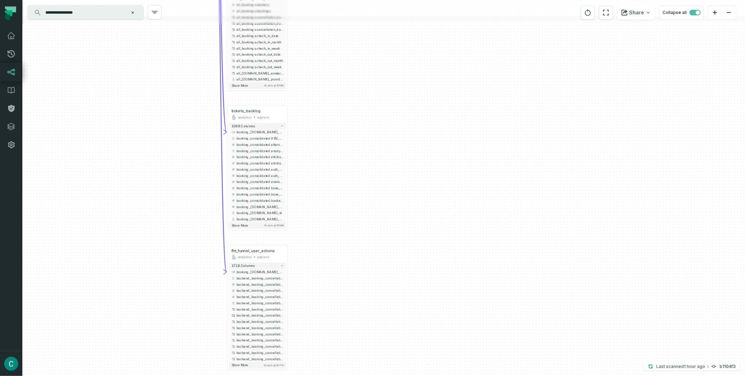
click at [354, 79] on div "+ rebooking_funnel analytics explore + 1408 columns - booking_flat.is_hotel_boo…" at bounding box center [383, 188] width 723 height 376
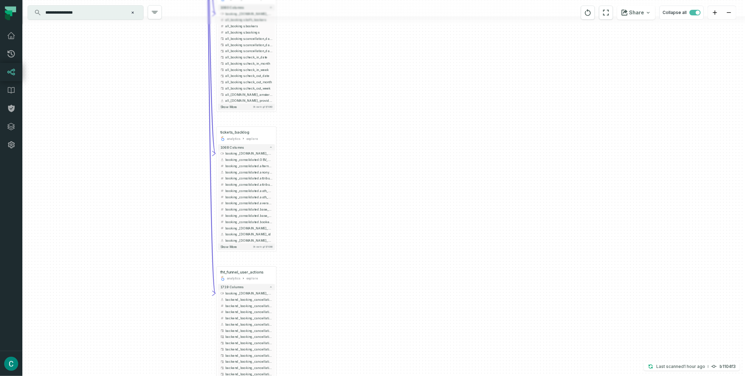
drag, startPoint x: 354, startPoint y: 81, endPoint x: 328, endPoint y: 8, distance: 77.4
click at [343, 103] on div "+ rebooking_funnel analytics explore + 1408 columns - booking_flat.is_hotel_boo…" at bounding box center [383, 188] width 723 height 376
